Goal: Transaction & Acquisition: Purchase product/service

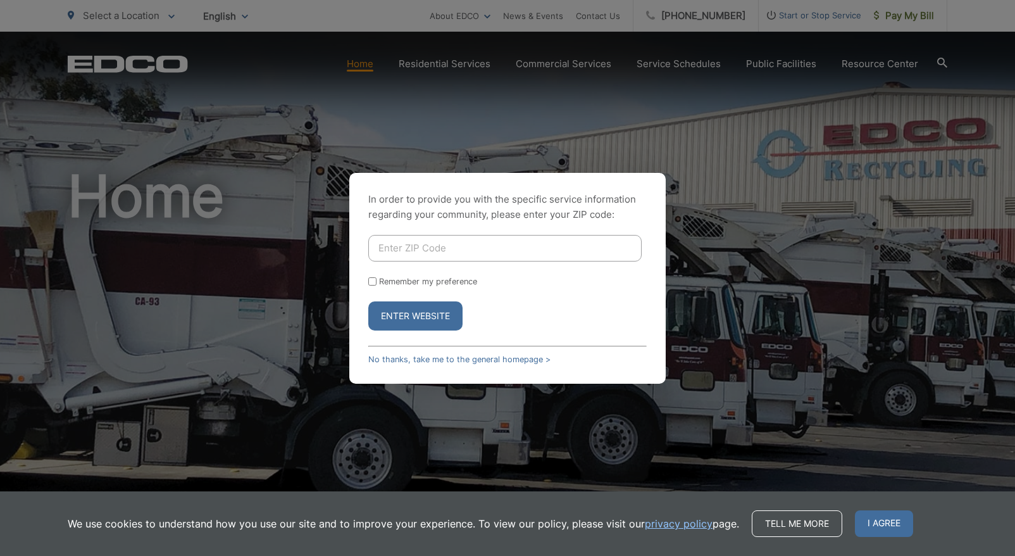
click at [429, 254] on input "Enter ZIP Code" at bounding box center [504, 248] width 273 height 27
type input "92118"
click at [428, 320] on button "Enter Website" at bounding box center [415, 315] width 94 height 29
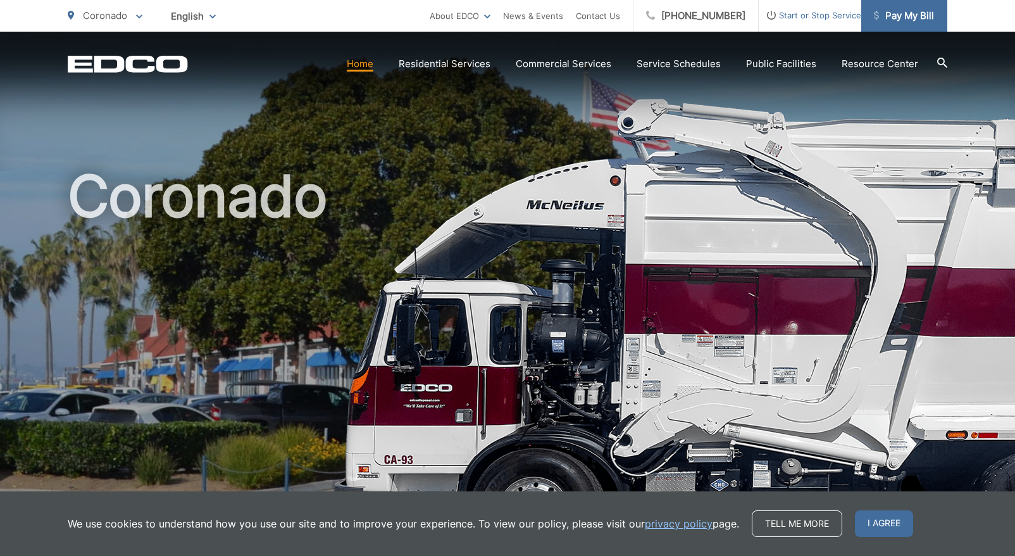
click at [906, 19] on span "Pay My Bill" at bounding box center [904, 15] width 60 height 15
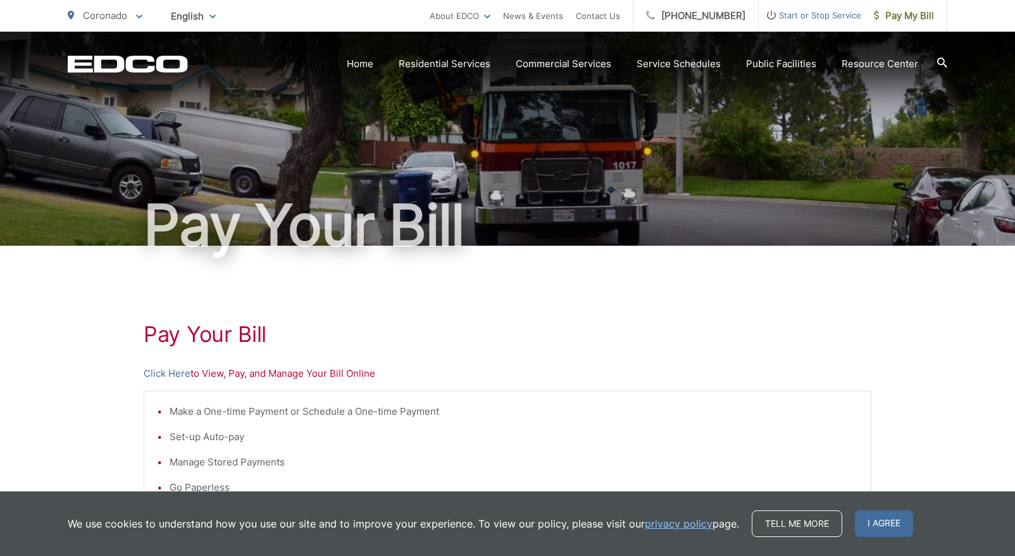
scroll to position [9, 0]
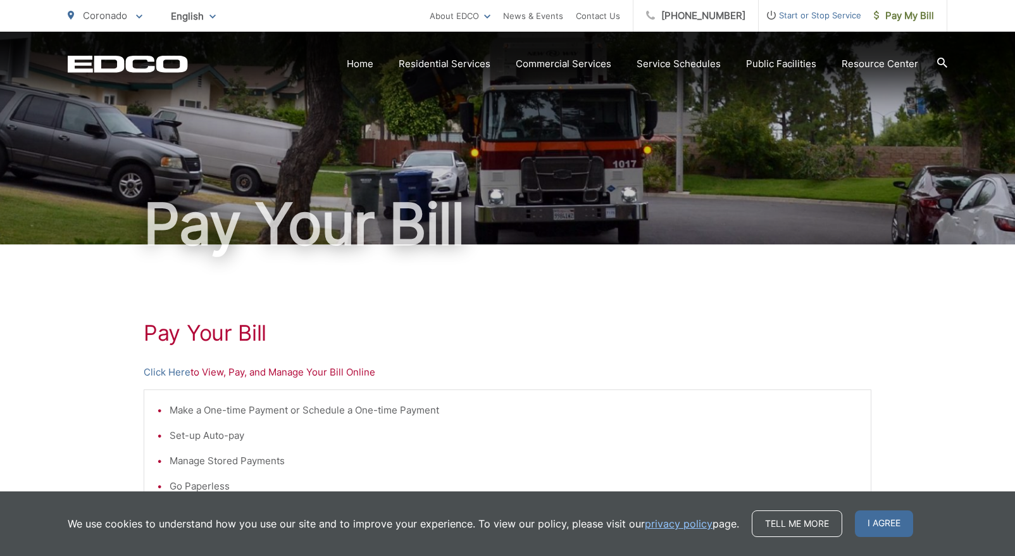
click at [212, 371] on p "Click Here to View, Pay, and Manage Your Bill Online" at bounding box center [508, 372] width 728 height 15
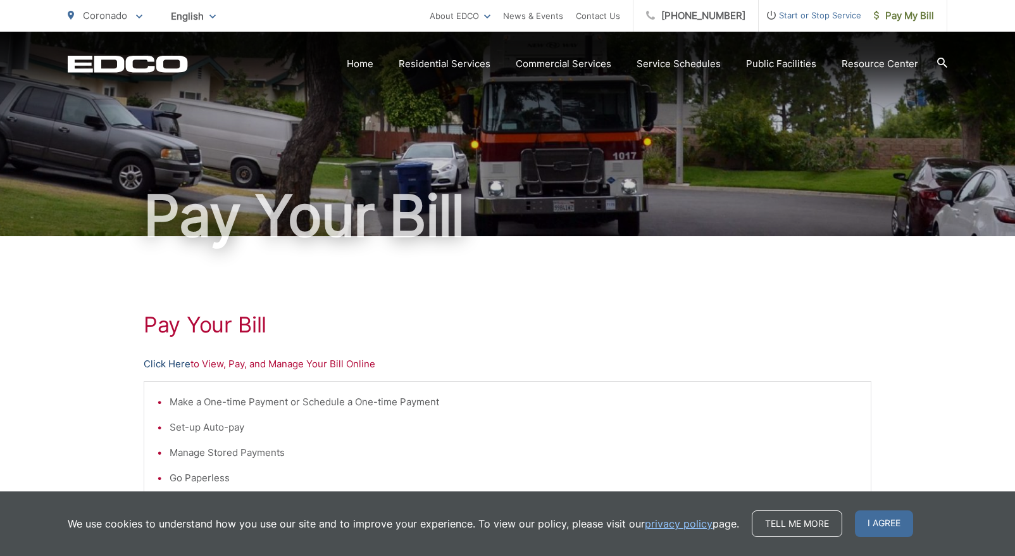
click at [181, 363] on link "Click Here" at bounding box center [167, 363] width 47 height 15
